Goal: Navigation & Orientation: Find specific page/section

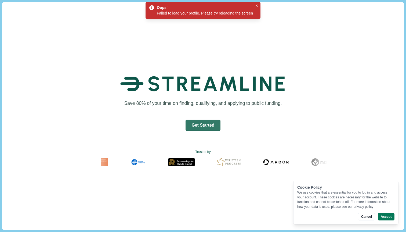
click at [251, 35] on div "Save 80% of your time on finding, qualifying, and applying to public funding. G…" at bounding box center [202, 118] width 401 height 232
click at [202, 10] on div "Oops!" at bounding box center [204, 8] width 94 height 6
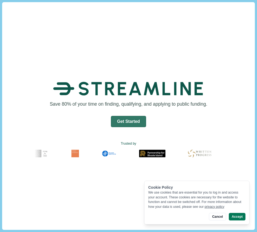
click at [207, 44] on div "Save 80% of your time on finding, qualifying, and applying to public funding. G…" at bounding box center [128, 118] width 252 height 232
